Goal: Navigation & Orientation: Find specific page/section

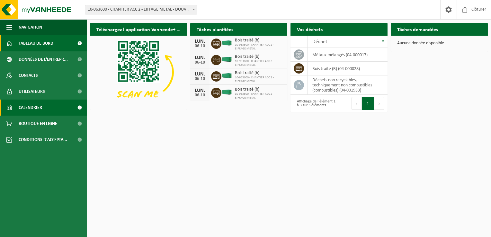
click at [80, 109] on span at bounding box center [79, 108] width 14 height 16
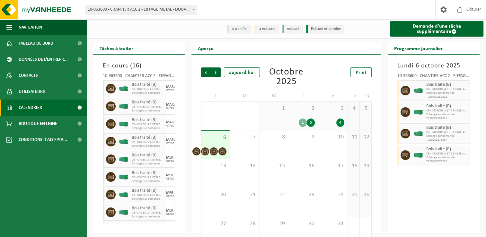
click at [340, 123] on div "4" at bounding box center [341, 123] width 8 height 8
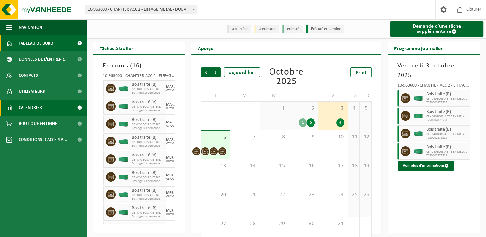
click at [15, 44] on link "Tableau de bord" at bounding box center [43, 43] width 87 height 16
